Goal: Task Accomplishment & Management: Manage account settings

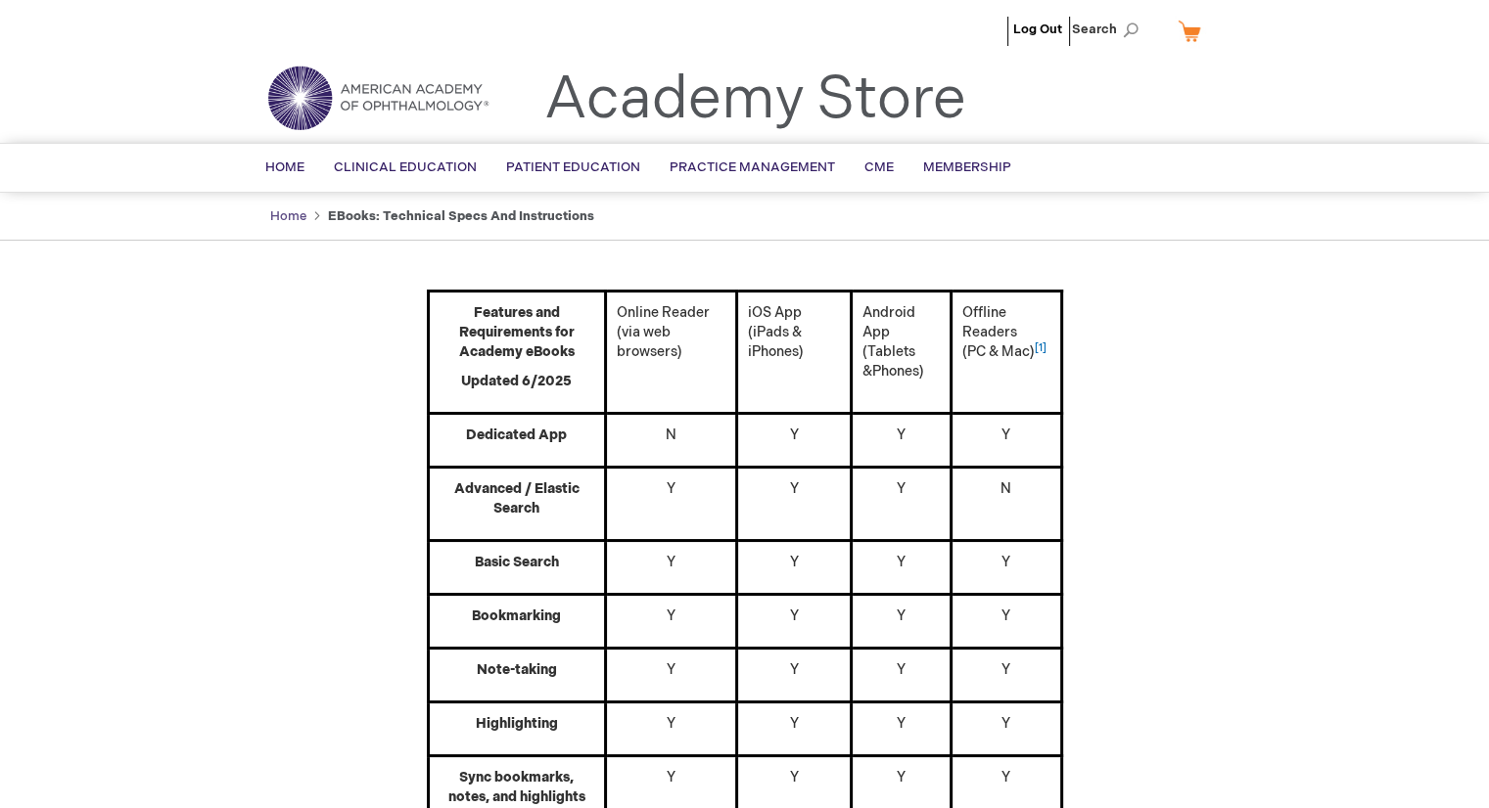
click at [294, 212] on link "Home" at bounding box center [288, 216] width 36 height 16
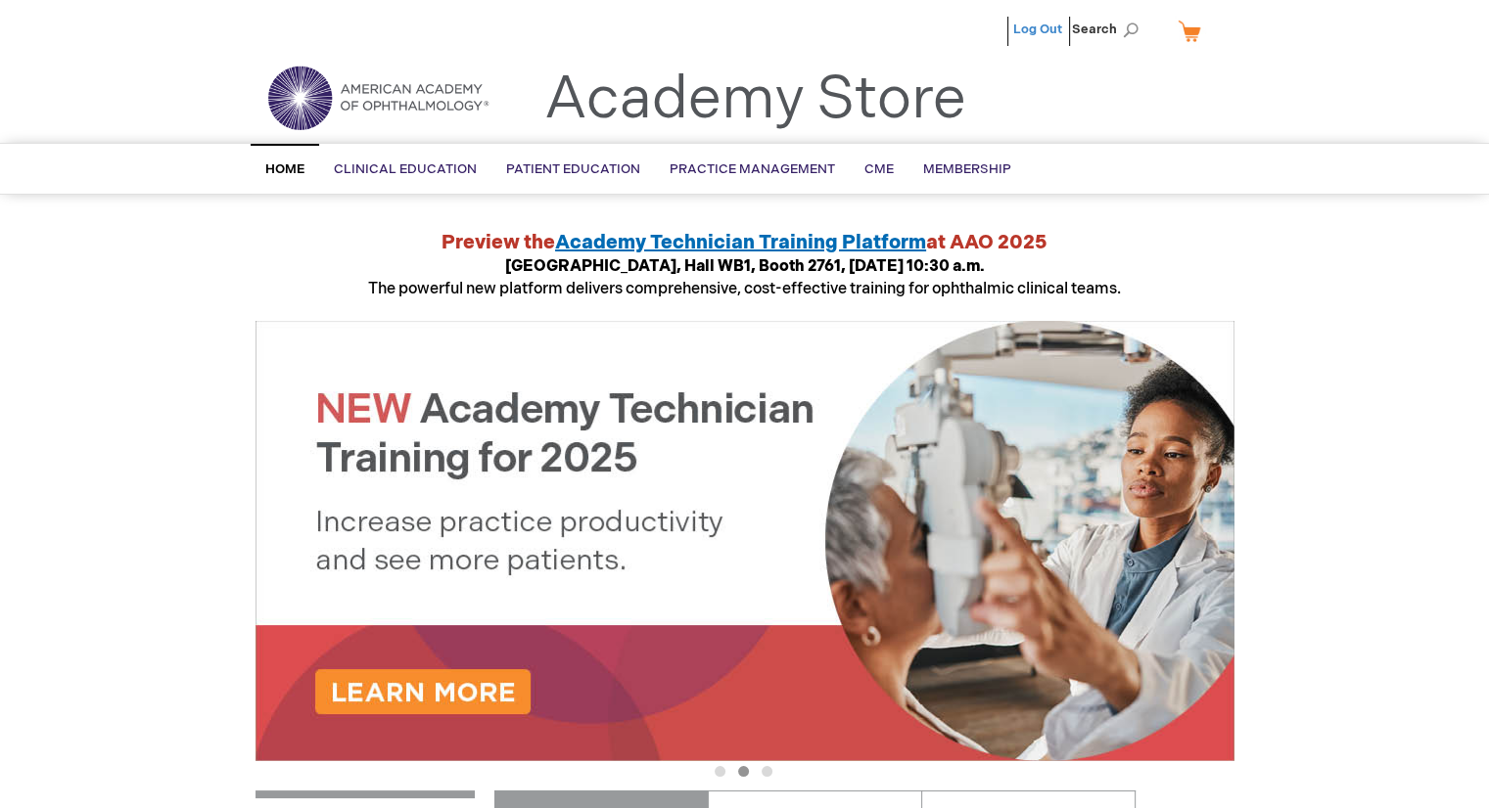
click at [1040, 22] on link "Log Out" at bounding box center [1037, 30] width 49 height 16
